Goal: Complete application form: Complete application form

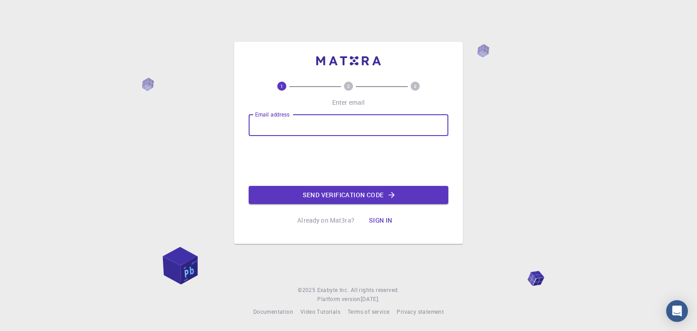
click at [258, 128] on input "Email address" at bounding box center [348, 125] width 200 height 22
type input "A"
type input "[EMAIL_ADDRESS][DOMAIN_NAME]"
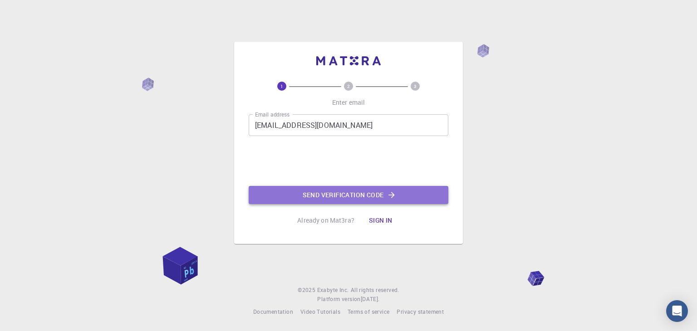
click at [308, 201] on button "Send verification code" at bounding box center [348, 195] width 200 height 18
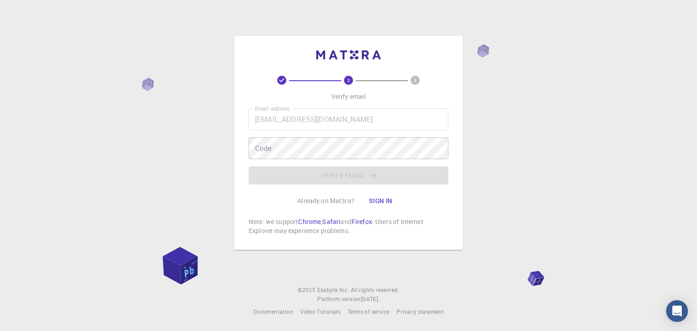
click at [283, 81] on icon at bounding box center [281, 80] width 9 height 9
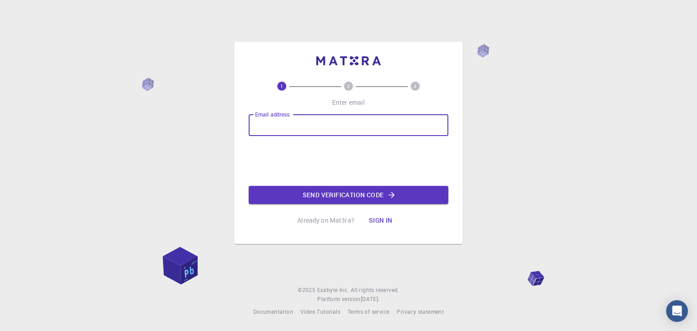
click at [381, 135] on input "Email address" at bounding box center [348, 125] width 200 height 22
click at [301, 123] on input "[EMAIL_ADDRESS][DOMAIN_NAME]" at bounding box center [348, 125] width 200 height 22
click at [305, 124] on input "[EMAIL_ADDRESS][DOMAIN_NAME]" at bounding box center [348, 125] width 200 height 22
click at [304, 124] on input "[EMAIL_ADDRESS][DOMAIN_NAME]" at bounding box center [348, 125] width 200 height 22
click at [301, 124] on input "[EMAIL_ADDRESS][DOMAIN_NAME]" at bounding box center [348, 125] width 200 height 22
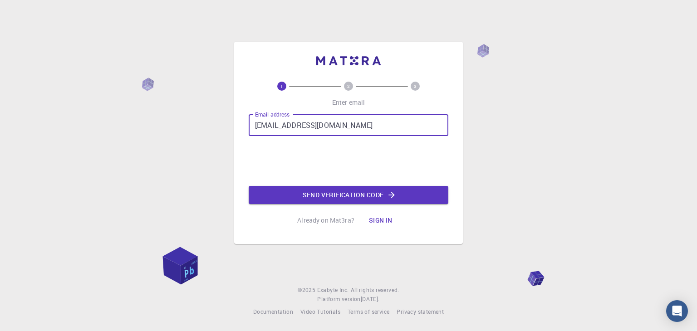
type input "[EMAIL_ADDRESS][DOMAIN_NAME]"
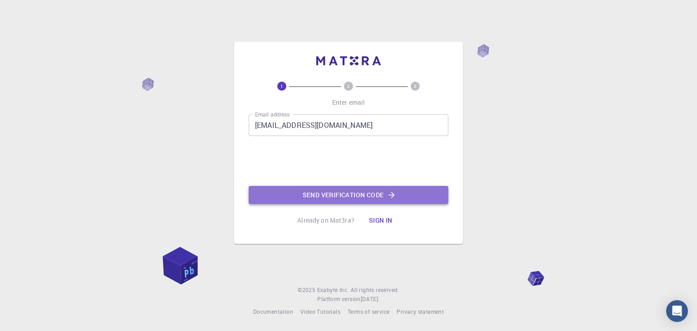
click at [291, 193] on button "Send verification code" at bounding box center [348, 195] width 200 height 18
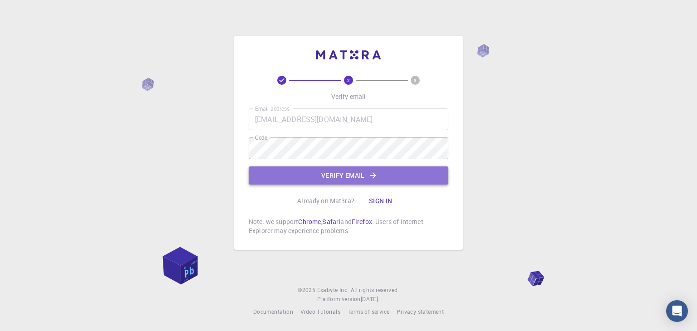
click at [315, 184] on button "Verify email" at bounding box center [348, 175] width 200 height 18
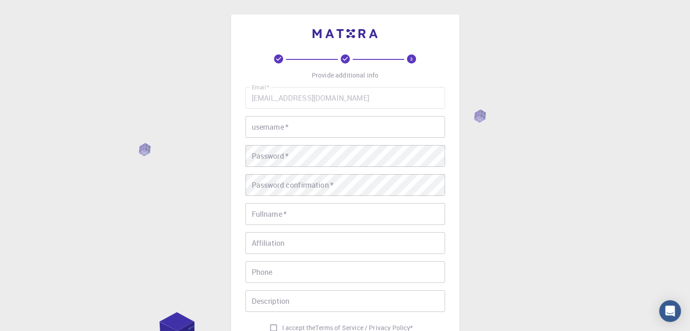
click at [324, 125] on input "username   *" at bounding box center [345, 127] width 200 height 22
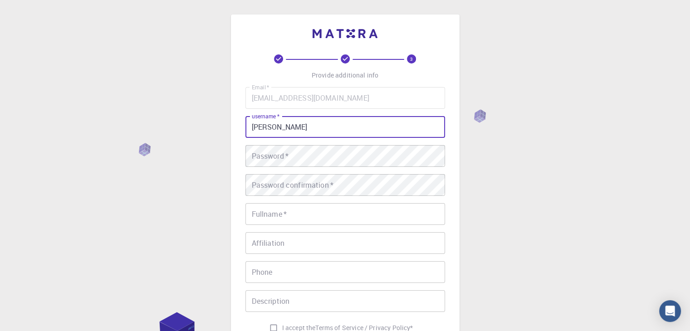
type input "anuja"
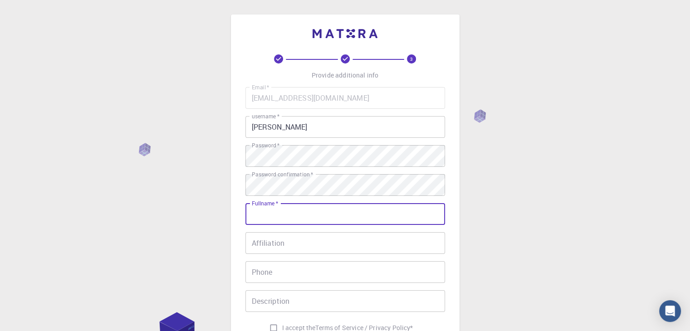
click at [285, 215] on input "Fullname   *" at bounding box center [345, 214] width 200 height 22
type input "[PERSON_NAME]"
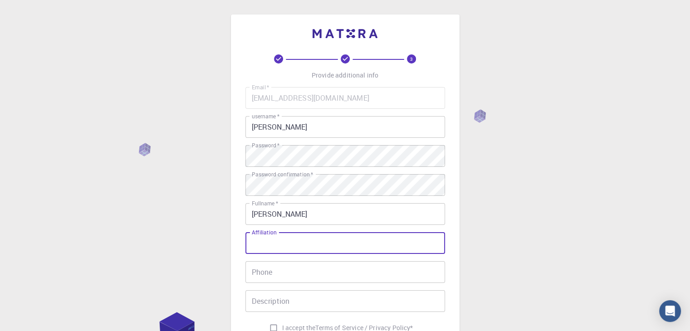
click at [294, 253] on input "Affiliation" at bounding box center [345, 243] width 200 height 22
type input "student"
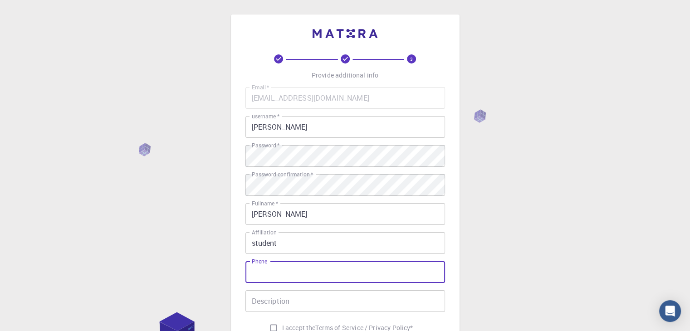
click at [296, 271] on input "Phone" at bounding box center [345, 272] width 200 height 22
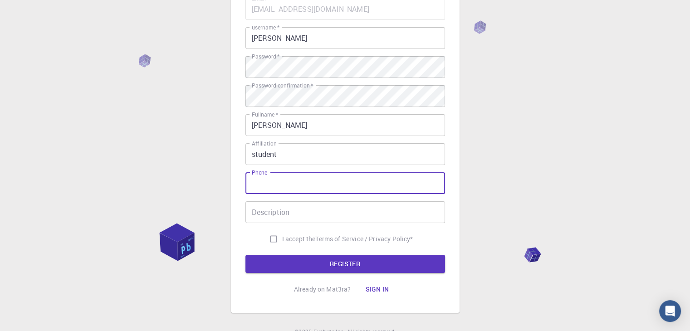
scroll to position [89, 0]
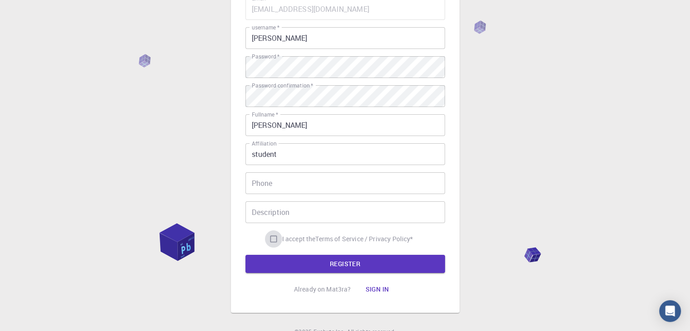
click at [270, 239] on input "I accept the Terms of Service / Privacy Policy *" at bounding box center [273, 238] width 17 height 17
click at [272, 240] on input "I accept the Terms of Service / Privacy Policy *" at bounding box center [273, 238] width 17 height 17
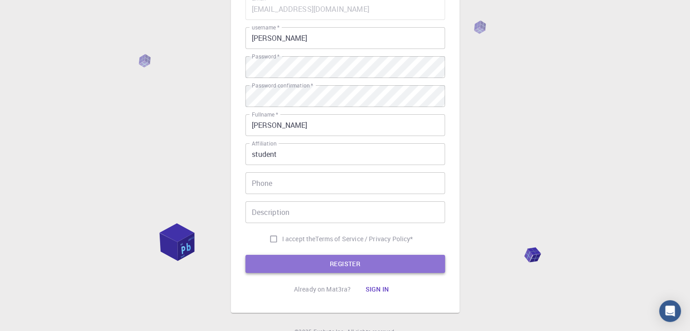
click at [277, 257] on button "REGISTER" at bounding box center [345, 264] width 200 height 18
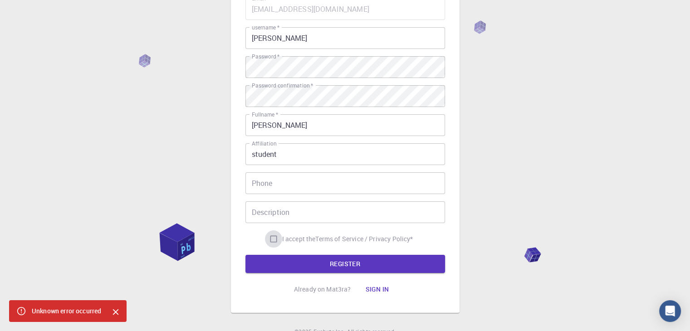
click at [271, 238] on input "I accept the Terms of Service / Privacy Policy *" at bounding box center [273, 238] width 17 height 17
checkbox input "true"
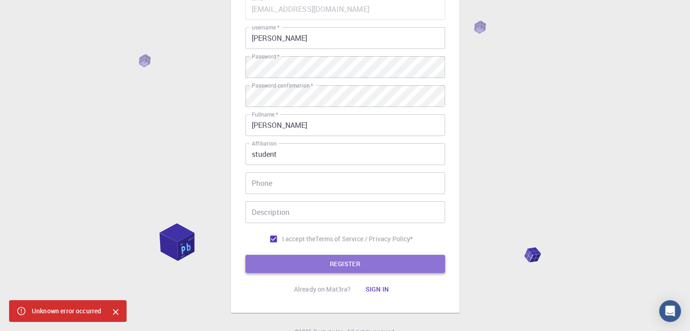
click at [281, 269] on button "REGISTER" at bounding box center [345, 264] width 200 height 18
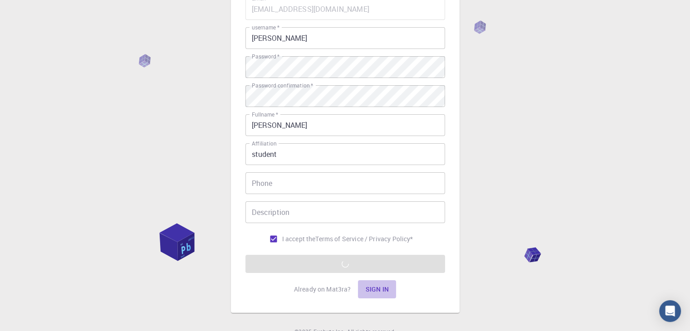
click at [377, 289] on button "Sign in" at bounding box center [377, 289] width 38 height 18
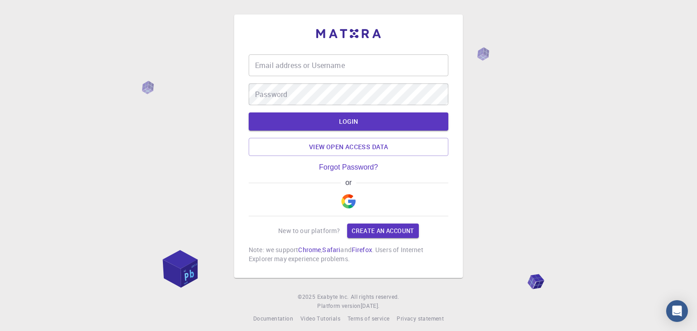
type input "anujagajbhiye2019@gmail.com"
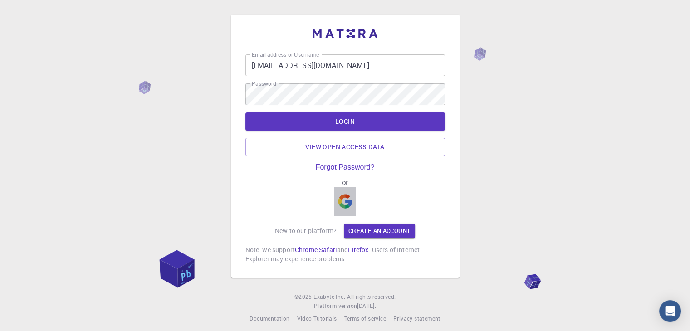
click at [353, 202] on button "button" at bounding box center [345, 201] width 22 height 29
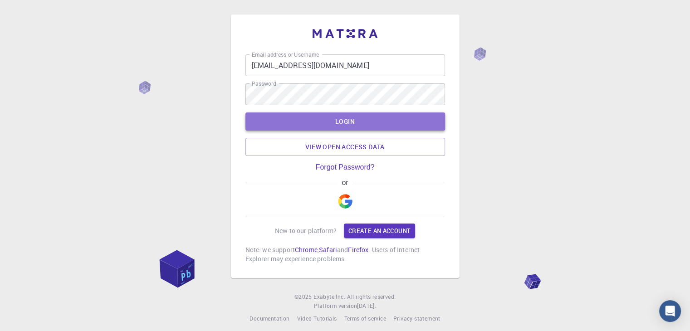
click at [394, 120] on button "LOGIN" at bounding box center [345, 121] width 200 height 18
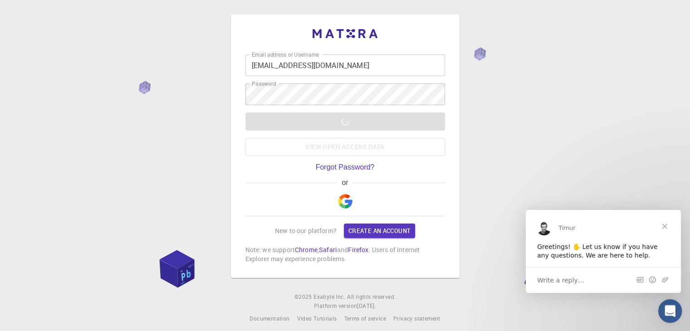
click at [663, 306] on div "Open Intercom Messenger" at bounding box center [668, 310] width 30 height 30
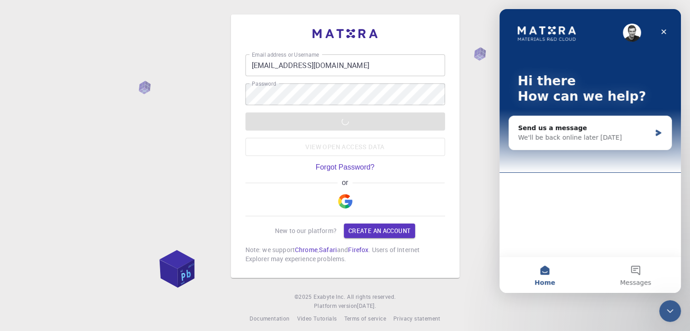
click at [610, 206] on div "Hi there How can we help? Send us a message We'll be back online later today" at bounding box center [589, 132] width 181 height 247
click at [637, 276] on button "Messages" at bounding box center [635, 275] width 91 height 36
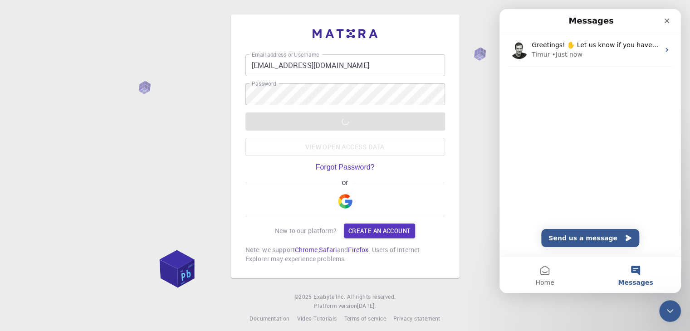
click at [495, 232] on div "Email address or Username anujagajbhiye2019@gmail.com Email address or Username…" at bounding box center [345, 169] width 690 height 338
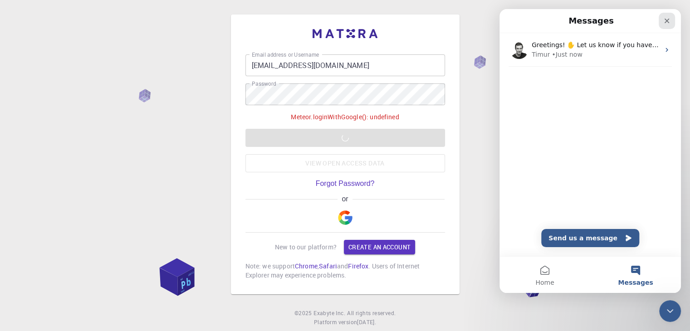
click at [667, 21] on icon "Close" at bounding box center [666, 21] width 5 height 5
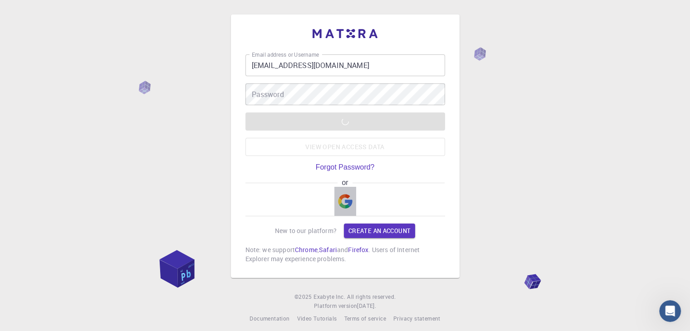
click at [351, 201] on img "button" at bounding box center [345, 201] width 15 height 15
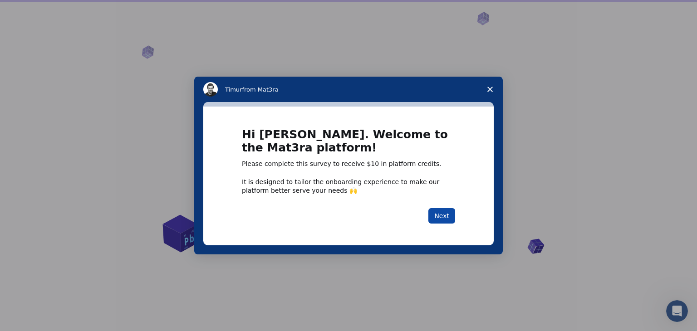
click at [439, 215] on button "Next" at bounding box center [441, 215] width 27 height 15
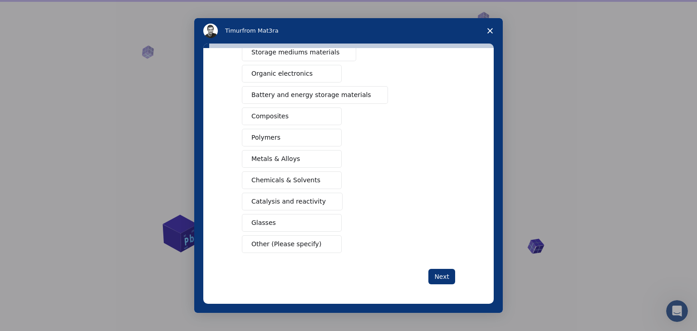
scroll to position [104, 0]
click at [442, 270] on button "Next" at bounding box center [441, 276] width 27 height 15
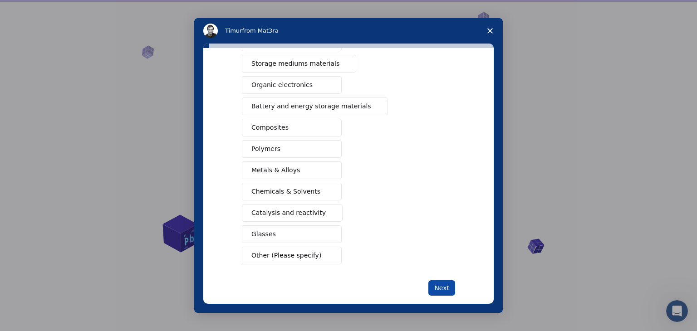
scroll to position [62, 0]
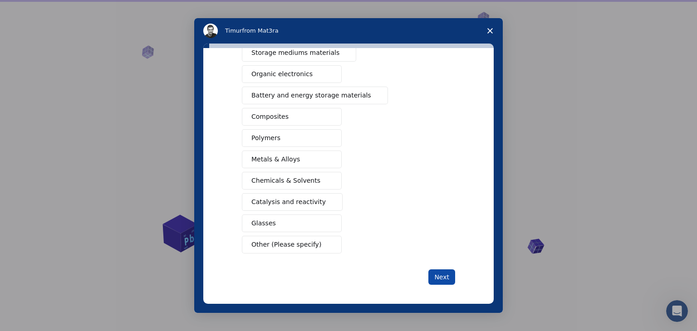
click at [435, 278] on button "Next" at bounding box center [441, 276] width 27 height 15
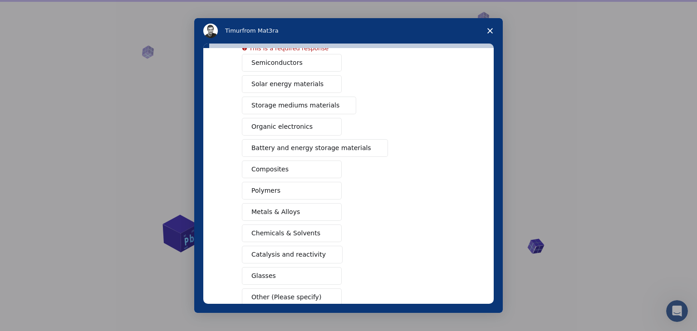
scroll to position [115, 0]
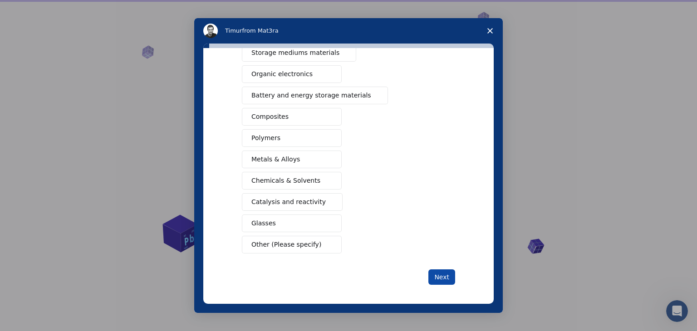
click at [446, 275] on button "Next" at bounding box center [441, 276] width 27 height 15
click at [444, 281] on button "Next" at bounding box center [441, 276] width 27 height 15
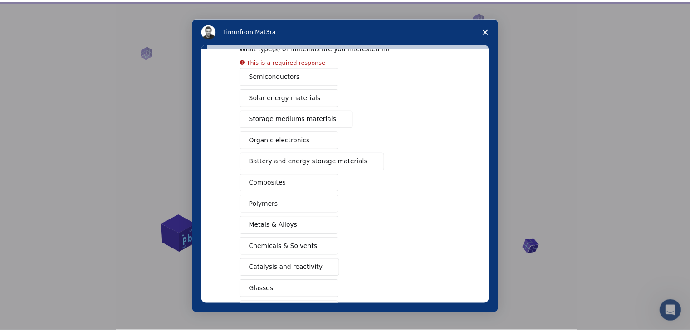
scroll to position [48, 0]
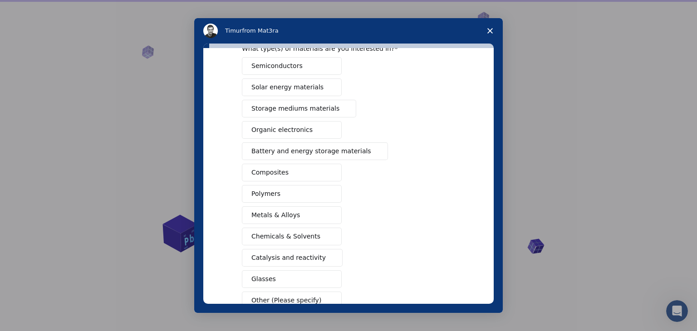
click at [317, 207] on div "Semiconductors Solar energy materials Storage mediums materials Organic electro…" at bounding box center [348, 183] width 213 height 252
click at [314, 214] on button "Metals & Alloys" at bounding box center [292, 215] width 100 height 18
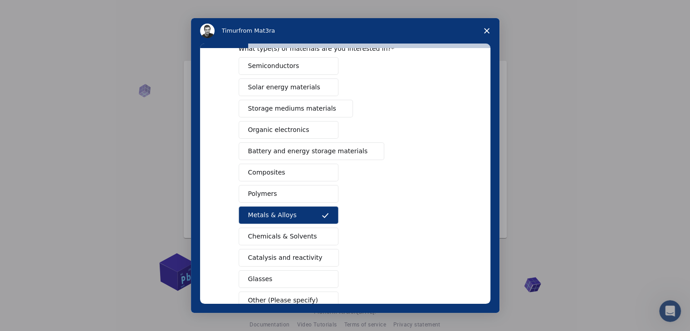
click at [305, 240] on button "Chemicals & Solvents" at bounding box center [289, 237] width 100 height 18
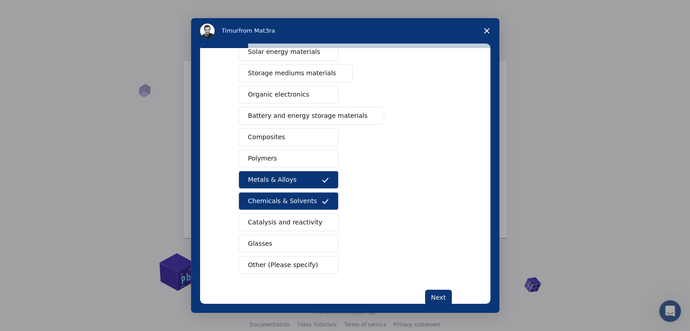
scroll to position [85, 0]
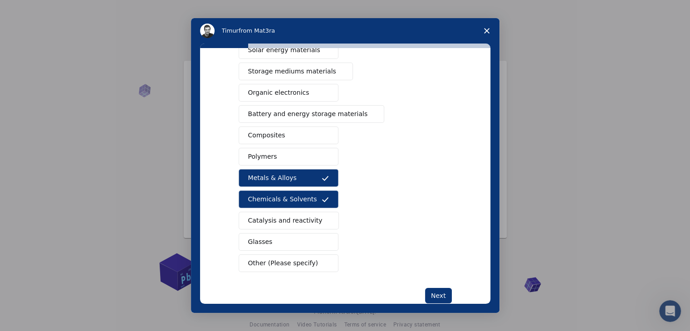
click at [305, 217] on span "Catalysis and reactivity" at bounding box center [285, 221] width 74 height 10
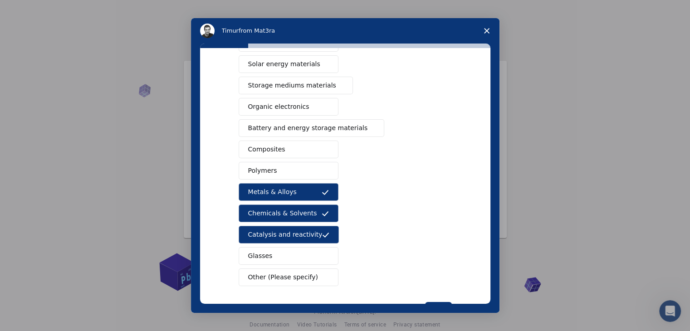
scroll to position [70, 0]
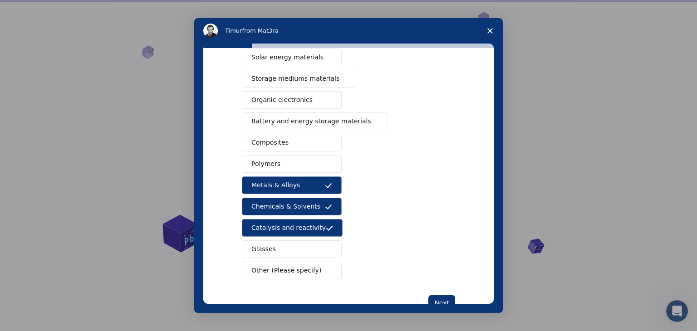
scroll to position [77, 0]
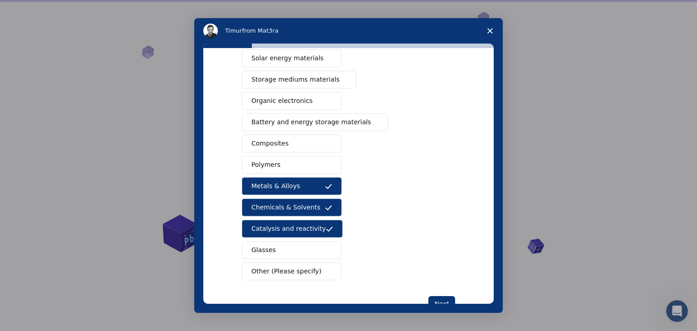
click at [305, 163] on button "Polymers" at bounding box center [292, 165] width 100 height 18
click at [280, 271] on span "Other (Please specify)" at bounding box center [286, 272] width 70 height 10
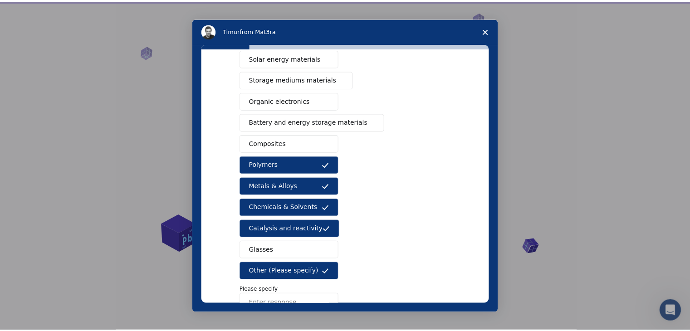
scroll to position [136, 0]
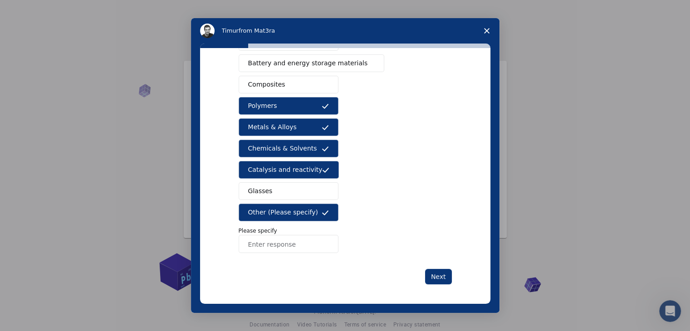
click at [292, 244] on input "Enter response" at bounding box center [289, 244] width 100 height 18
type input "bonding"
click at [430, 276] on button "Next" at bounding box center [438, 276] width 27 height 15
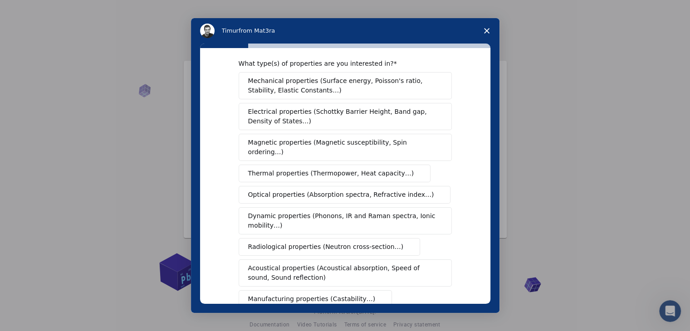
scroll to position [0, 0]
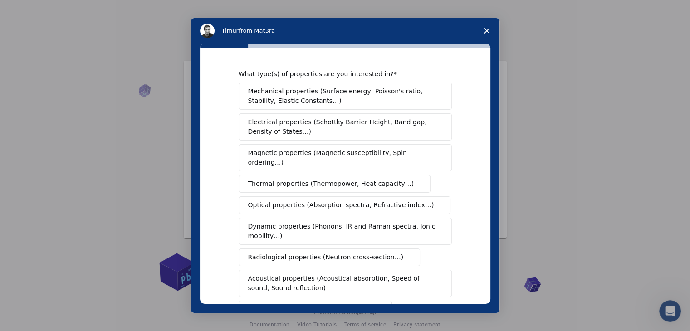
drag, startPoint x: 365, startPoint y: 113, endPoint x: 546, endPoint y: 161, distance: 188.0
click at [546, 161] on div "Intercom messenger" at bounding box center [345, 165] width 690 height 331
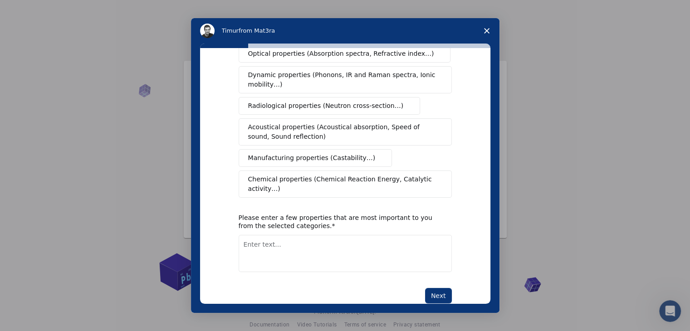
scroll to position [151, 0]
click at [373, 235] on textarea "Enter text..." at bounding box center [345, 253] width 213 height 37
type textarea "just a chemical reaction"
click at [440, 288] on button "Next" at bounding box center [438, 295] width 27 height 15
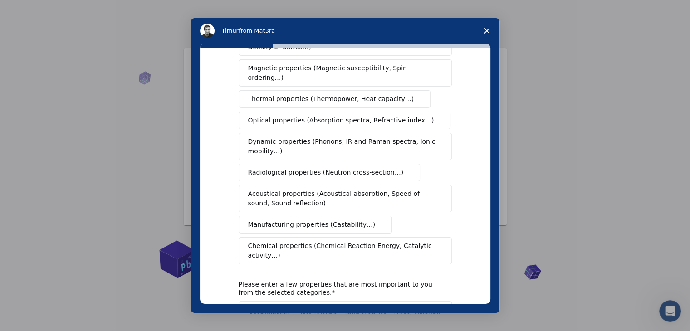
scroll to position [162, 0]
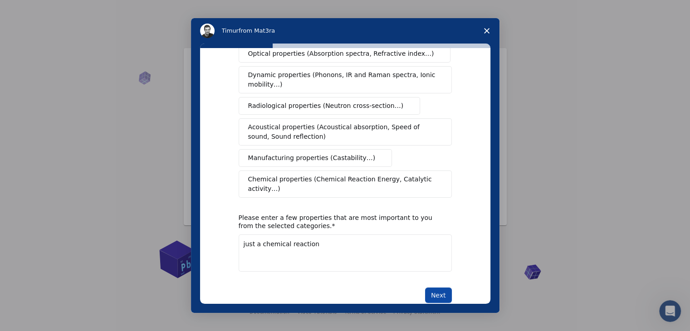
click at [436, 287] on button "Next" at bounding box center [438, 294] width 27 height 15
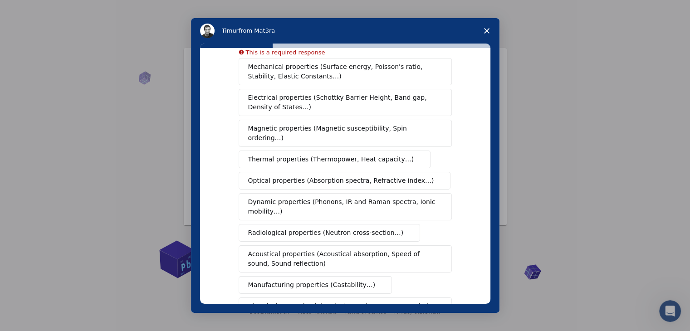
scroll to position [24, 0]
click at [365, 176] on span "Optical properties (Absorption spectra, Refractive index…)" at bounding box center [341, 181] width 186 height 10
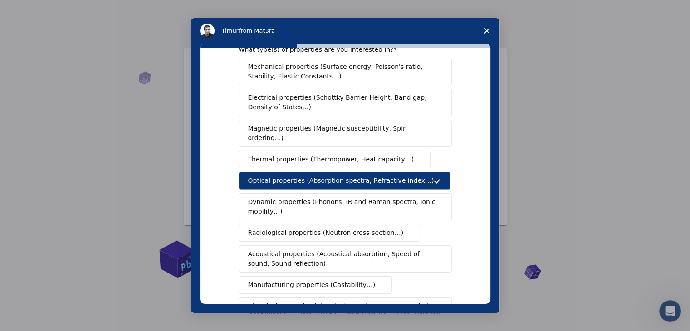
scroll to position [151, 0]
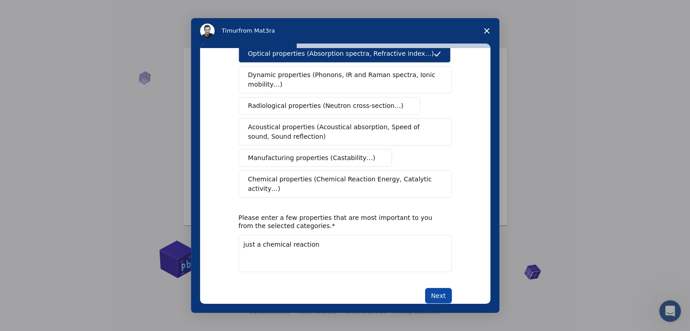
click at [440, 288] on button "Next" at bounding box center [438, 295] width 27 height 15
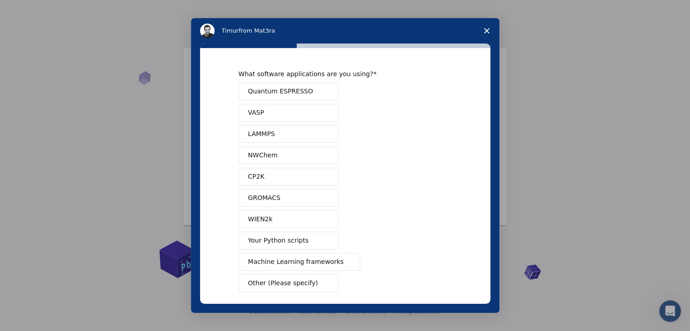
click at [296, 156] on button "NWChem" at bounding box center [289, 155] width 100 height 18
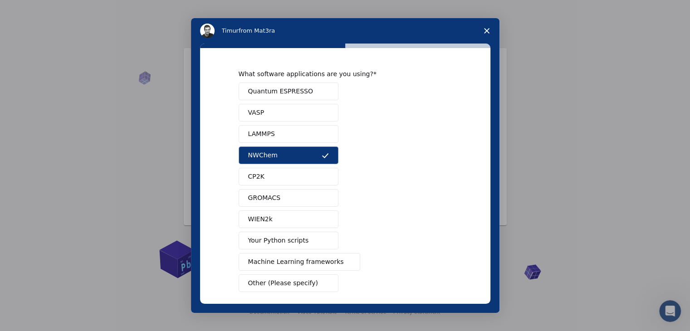
scroll to position [39, 0]
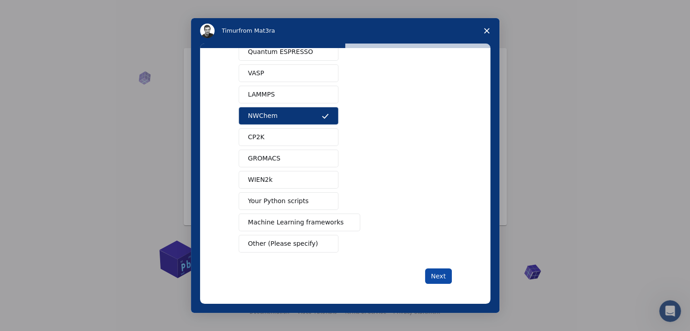
click at [443, 271] on button "Next" at bounding box center [438, 275] width 27 height 15
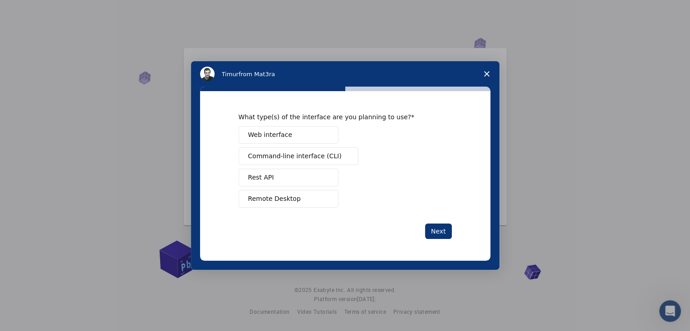
click at [297, 204] on button "Remote Desktop" at bounding box center [289, 199] width 100 height 18
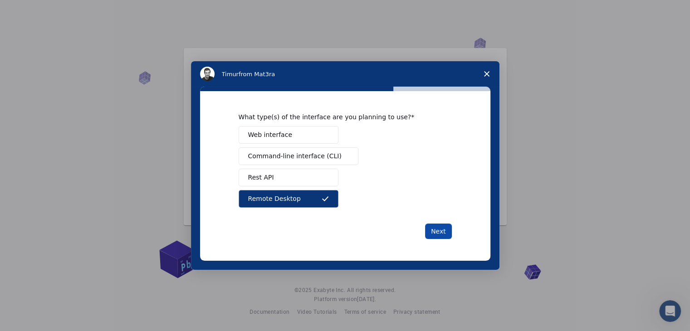
click at [442, 228] on button "Next" at bounding box center [438, 231] width 27 height 15
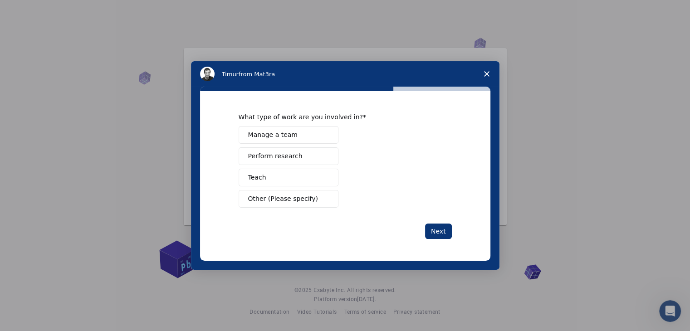
click at [326, 158] on span "Intercom messenger" at bounding box center [325, 155] width 7 height 7
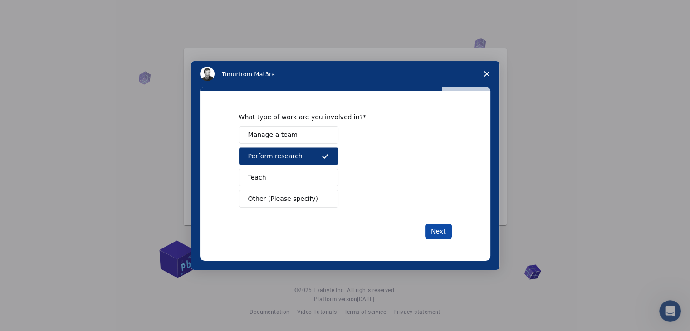
click at [435, 228] on button "Next" at bounding box center [438, 231] width 27 height 15
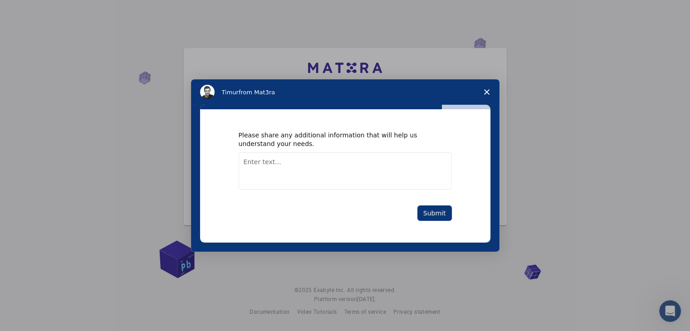
click at [343, 178] on textarea "Enter text..." at bounding box center [345, 170] width 213 height 37
type textarea "i want chemical reaction and their bond formation in metal with drug"
click at [430, 214] on button "Submit" at bounding box center [434, 212] width 34 height 15
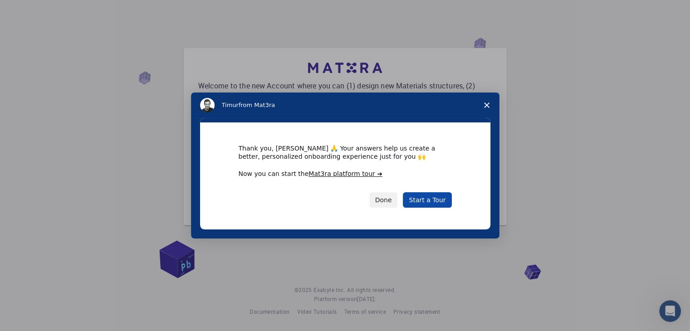
click at [433, 195] on link "Start a Tour" at bounding box center [427, 199] width 49 height 15
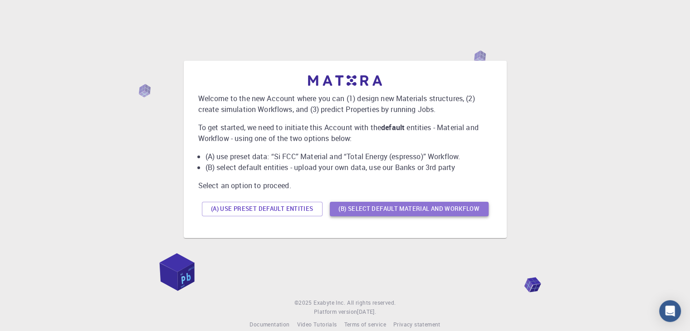
click at [374, 205] on button "(B) Select default material and workflow" at bounding box center [409, 209] width 159 height 15
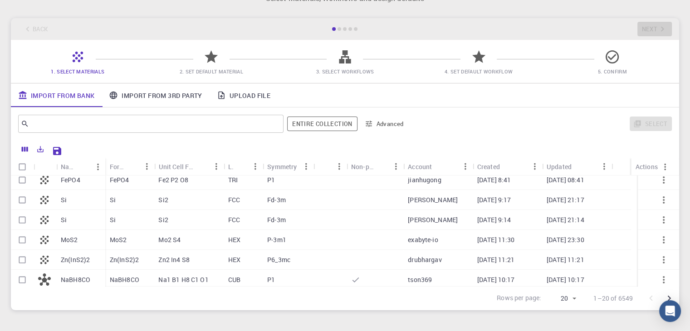
scroll to position [20, 0]
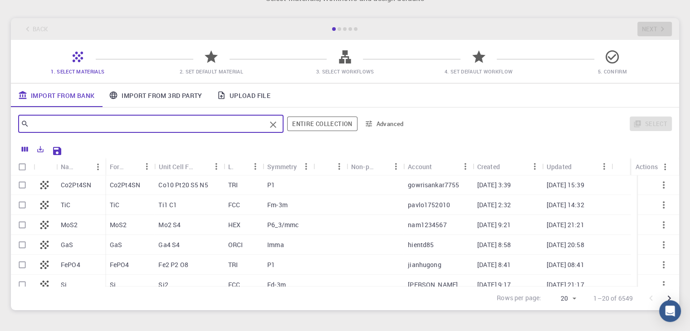
click at [200, 127] on input "text" at bounding box center [147, 123] width 237 height 13
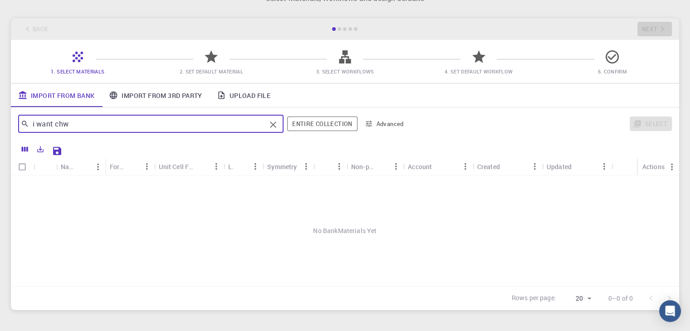
scroll to position [0, 0]
type input "i want chemical reaction of rutin and [MEDICAL_DATA] dihydrate"
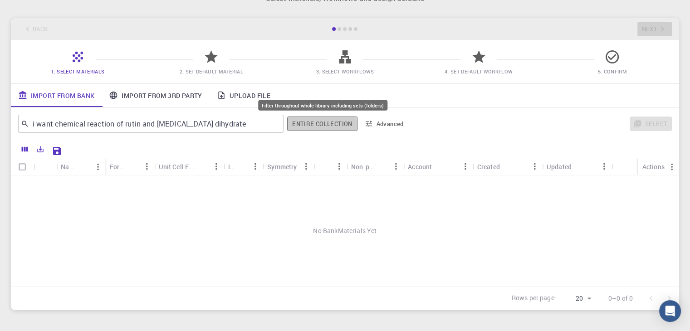
click at [304, 128] on button "Entire collection" at bounding box center [322, 124] width 70 height 15
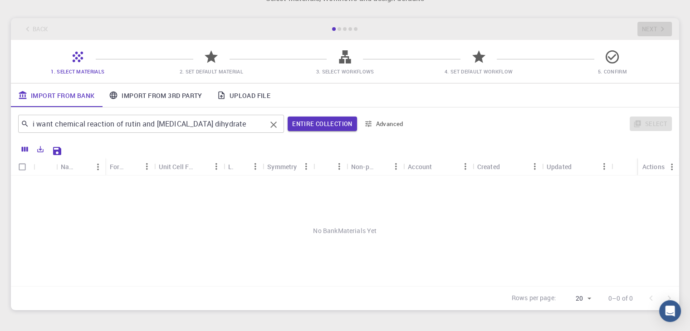
click at [287, 117] on button "Entire collection" at bounding box center [321, 124] width 69 height 15
click at [122, 168] on div "Formula" at bounding box center [117, 167] width 15 height 18
click at [155, 168] on div "Formula" at bounding box center [154, 167] width 9 height 18
click at [174, 171] on div "Unit Cell Formula" at bounding box center [176, 167] width 36 height 18
